Goal: Check status: Check status

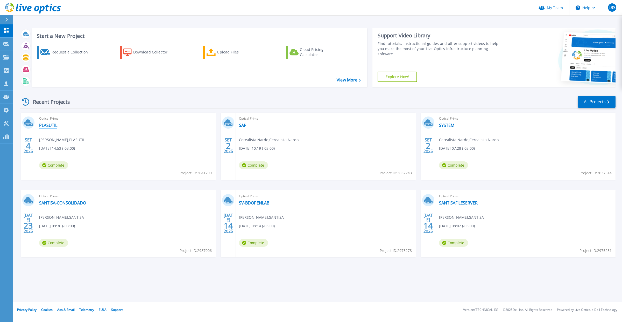
click at [47, 126] on link "PLASUTIL" at bounding box center [48, 125] width 18 height 5
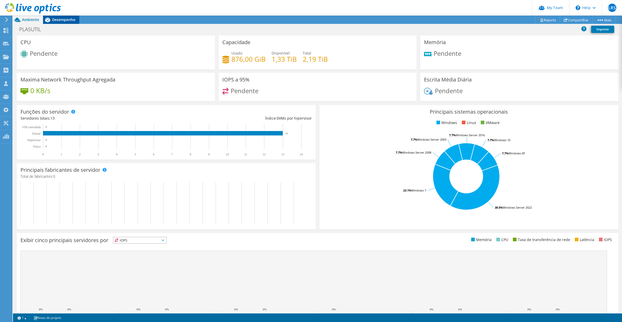
click at [71, 22] on span "Desempenho" at bounding box center [63, 19] width 23 height 5
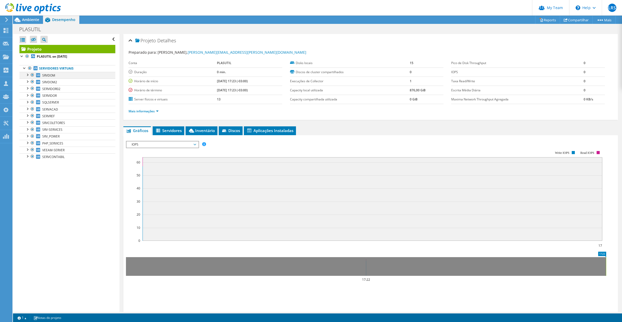
click at [27, 73] on div at bounding box center [27, 74] width 5 height 5
click at [26, 74] on div at bounding box center [27, 74] width 5 height 5
click at [55, 75] on span "SRVDOM" at bounding box center [48, 75] width 13 height 4
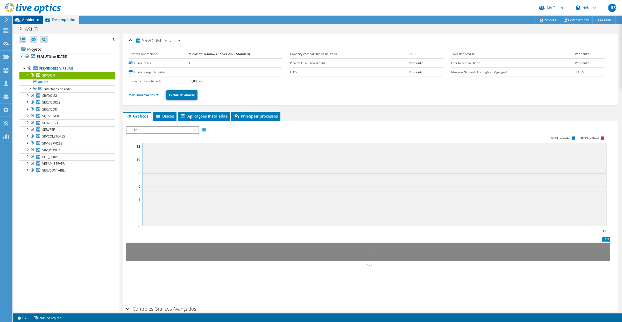
click at [34, 20] on span "Ambiente" at bounding box center [30, 19] width 17 height 5
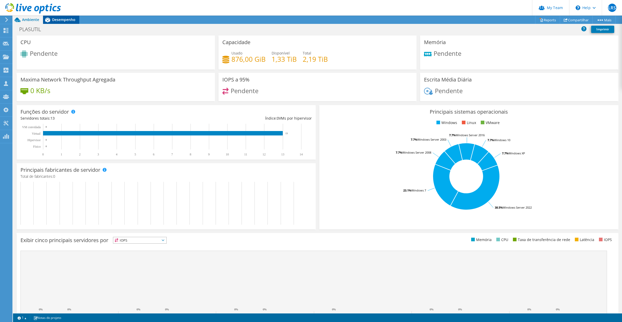
click at [72, 18] on span "Desempenho" at bounding box center [63, 19] width 23 height 5
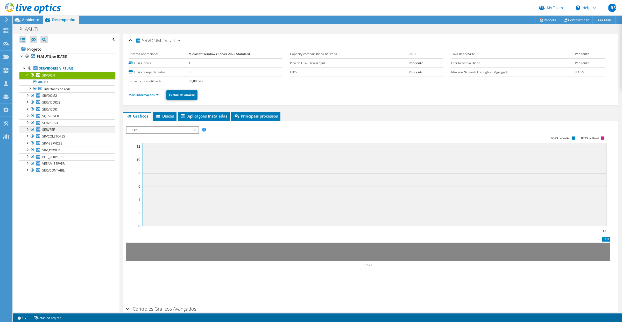
click at [28, 129] on div at bounding box center [27, 128] width 5 height 5
click at [27, 148] on div at bounding box center [27, 149] width 5 height 5
click at [28, 149] on div at bounding box center [27, 149] width 5 height 5
click at [28, 131] on div at bounding box center [27, 128] width 5 height 5
click at [28, 72] on div at bounding box center [27, 74] width 5 height 5
